Goal: Find specific page/section: Find specific page/section

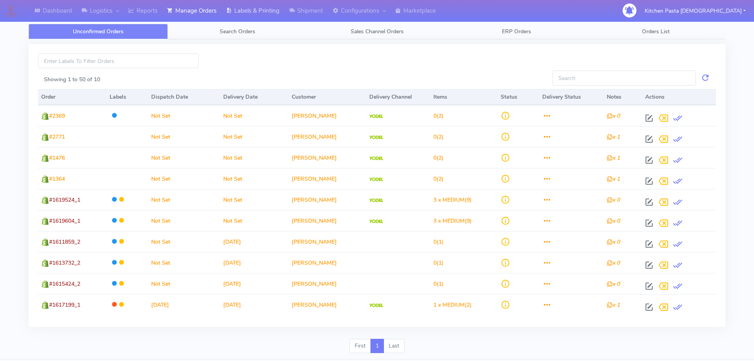
click at [245, 12] on link "Labels & Printing" at bounding box center [252, 11] width 63 height 22
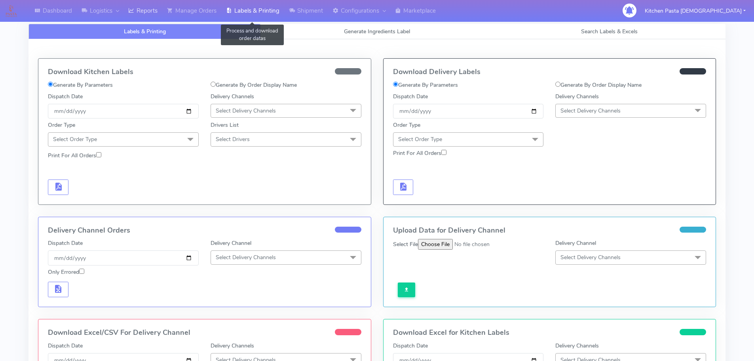
click at [148, 15] on link "Reports" at bounding box center [143, 11] width 39 height 22
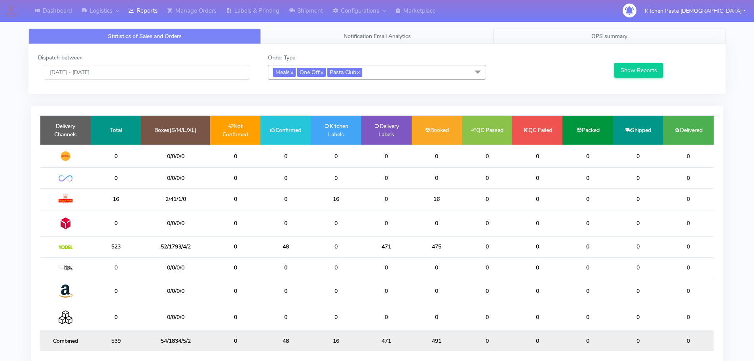
click at [635, 34] on link "OPS summary" at bounding box center [609, 36] width 232 height 15
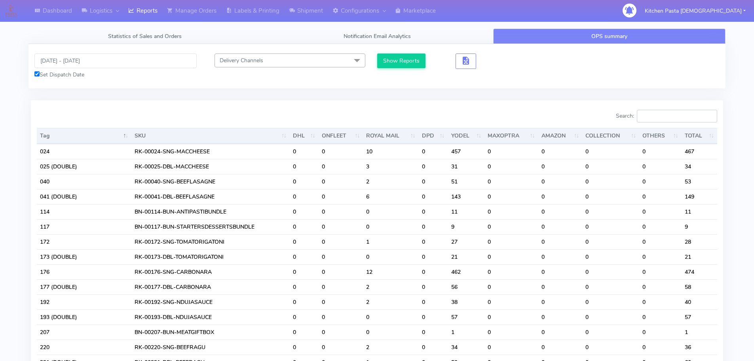
click at [659, 114] on input "Search:" at bounding box center [677, 116] width 80 height 13
type input "1"
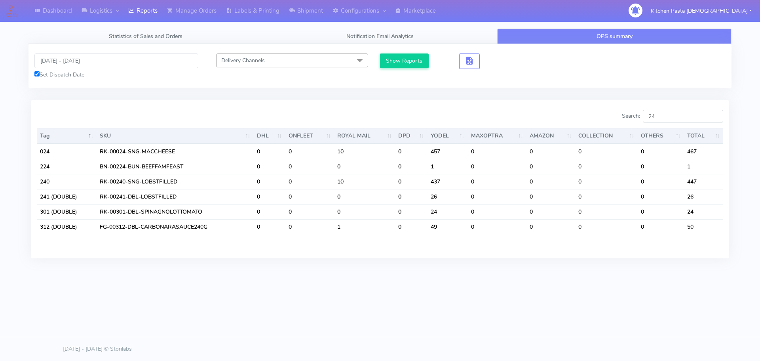
type input "2"
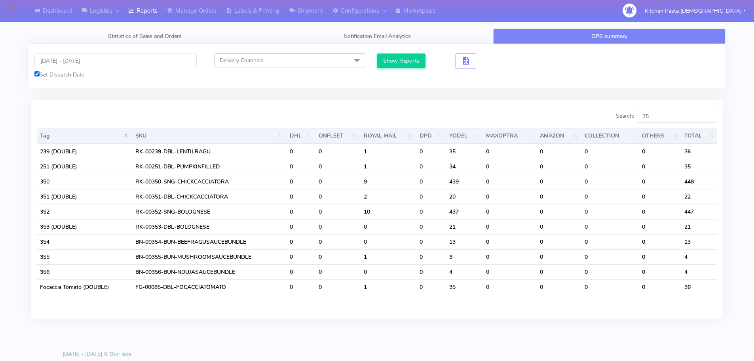
type input "3"
